Goal: Information Seeking & Learning: Learn about a topic

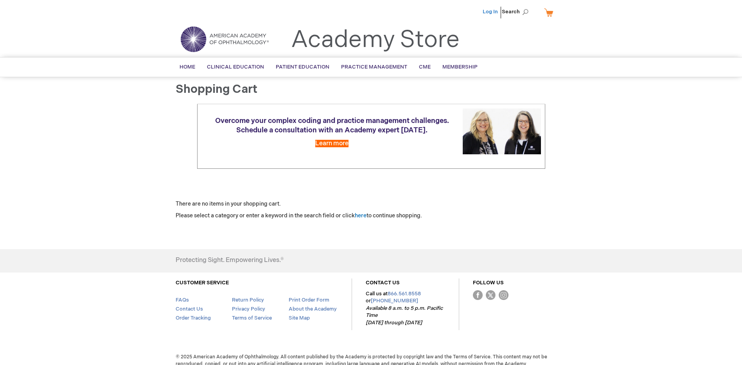
click at [498, 12] on link "Log In" at bounding box center [490, 12] width 15 height 6
click at [181, 69] on span "Home" at bounding box center [188, 67] width 16 height 6
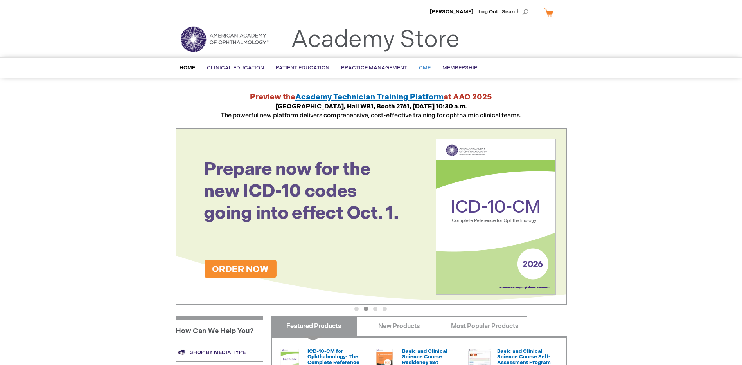
click at [423, 68] on span "CME" at bounding box center [425, 68] width 12 height 6
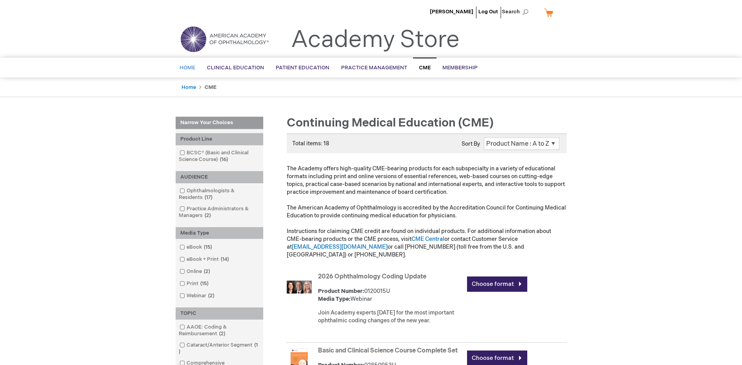
click at [187, 70] on span "Home" at bounding box center [188, 68] width 16 height 6
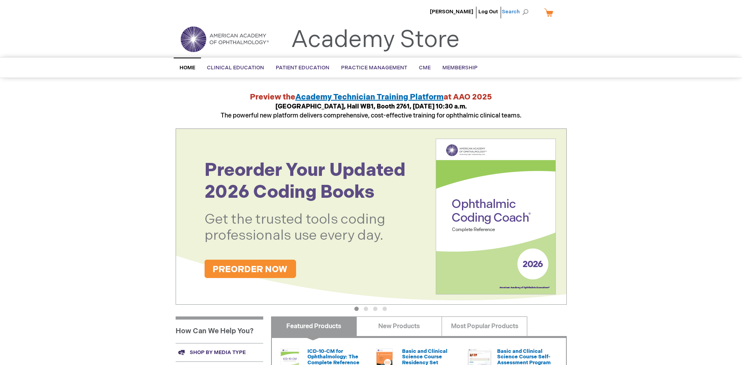
click at [530, 14] on span "Search" at bounding box center [517, 12] width 30 height 16
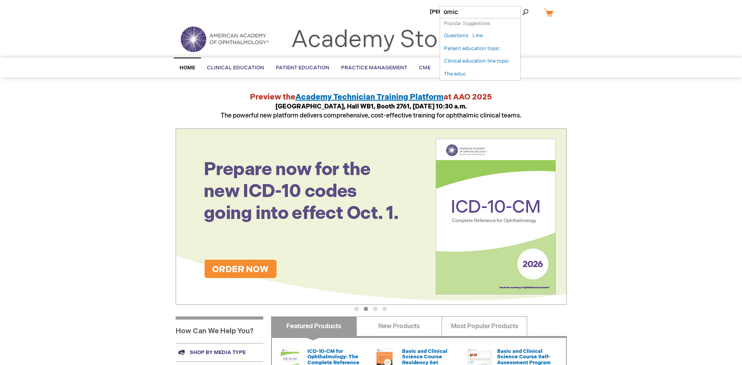
type input "omic"
click at [522, 6] on button "Search" at bounding box center [525, 12] width 6 height 13
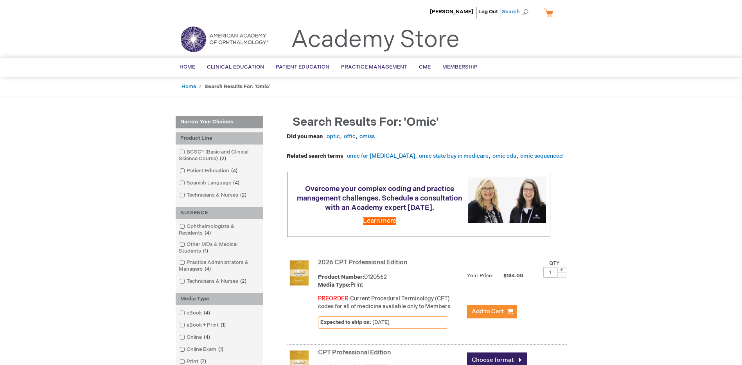
click at [528, 11] on span "Search" at bounding box center [517, 12] width 30 height 16
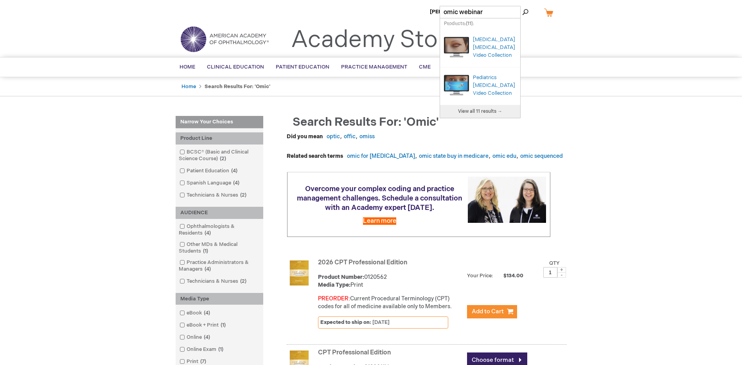
type input "omic webinar"
click at [522, 6] on button "Search" at bounding box center [525, 12] width 6 height 13
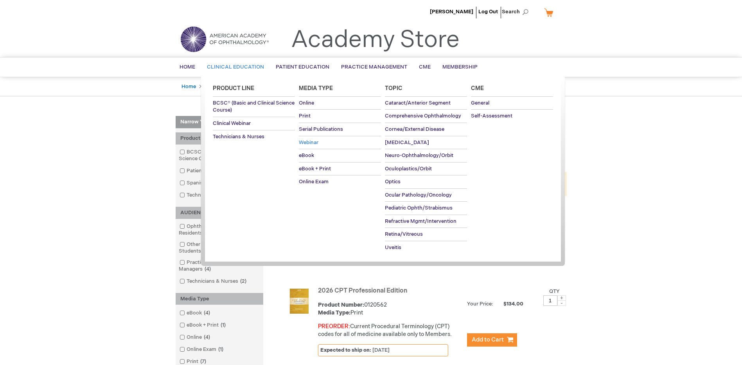
click at [321, 145] on link "Webinar" at bounding box center [340, 142] width 82 height 13
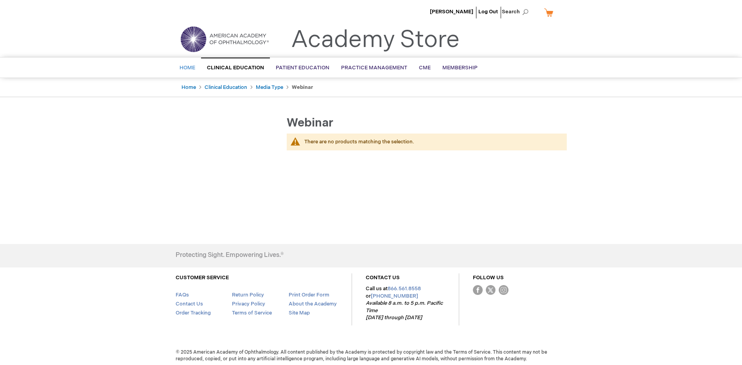
click at [189, 65] on span "Home" at bounding box center [188, 68] width 16 height 6
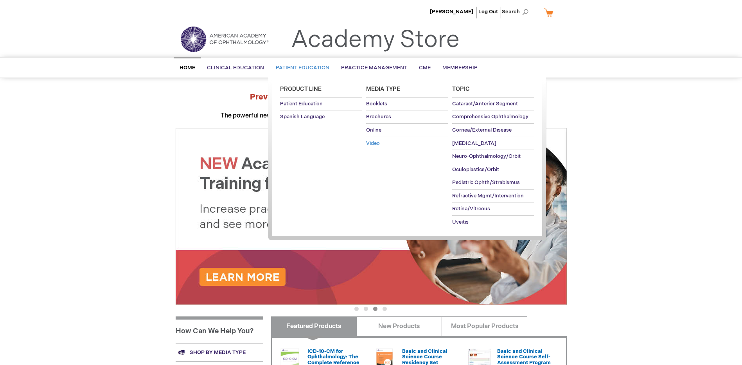
click at [371, 142] on span "Video" at bounding box center [373, 143] width 14 height 6
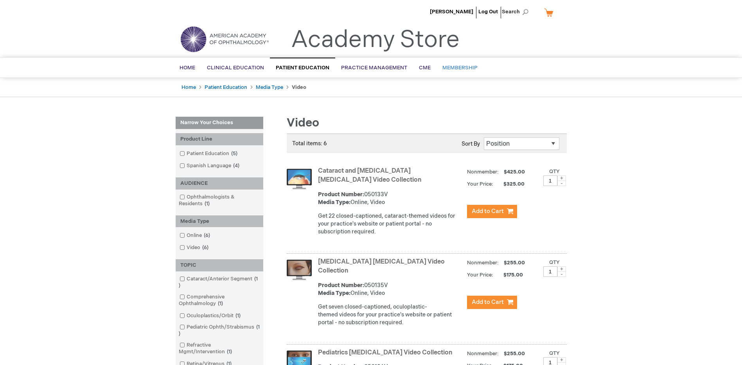
click at [460, 65] on span "Membership" at bounding box center [460, 68] width 35 height 6
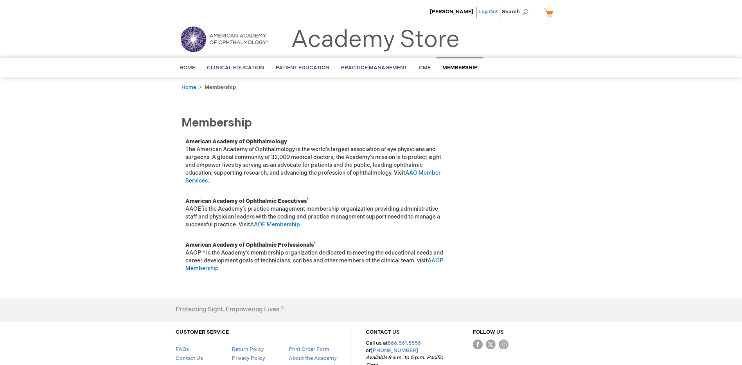
click at [483, 12] on link "Log Out" at bounding box center [489, 12] width 20 height 6
